Goal: Find specific page/section

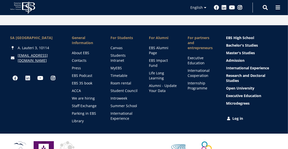
scroll to position [707, 0]
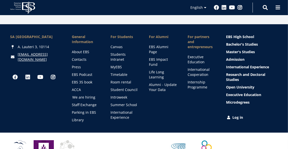
click at [82, 95] on link "We are hiring" at bounding box center [86, 97] width 29 height 5
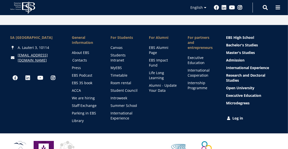
click at [80, 58] on link "Contacts" at bounding box center [86, 60] width 29 height 5
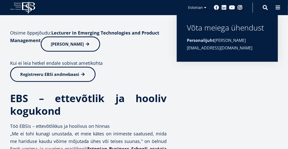
scroll to position [81, 0]
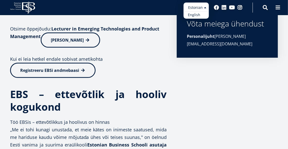
click at [198, 13] on link "English" at bounding box center [195, 14] width 25 height 7
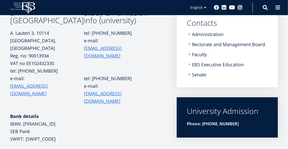
scroll to position [82, 0]
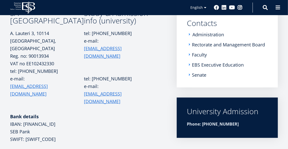
click at [203, 35] on link "Administration" at bounding box center [208, 34] width 32 height 5
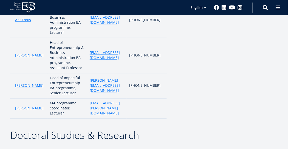
scroll to position [596, 0]
